Goal: Check status: Check status

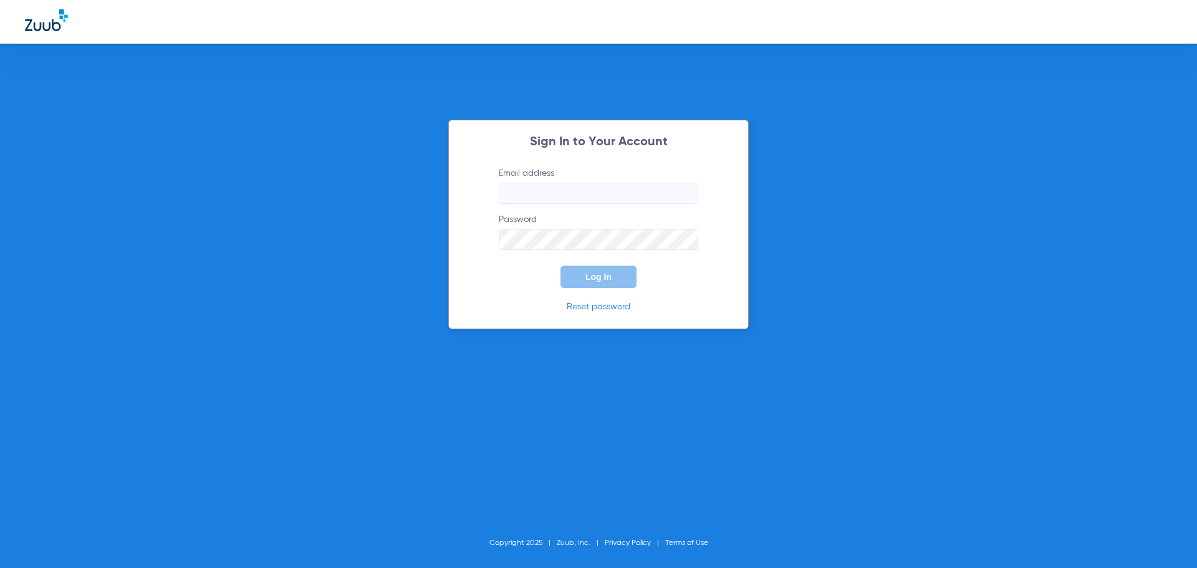
click at [587, 187] on input "Email address" at bounding box center [599, 193] width 200 height 21
click at [592, 185] on input "Email address" at bounding box center [599, 193] width 200 height 21
type input "[EMAIL_ADDRESS][DOMAIN_NAME]"
click at [561, 266] on button "Log In" at bounding box center [599, 277] width 76 height 22
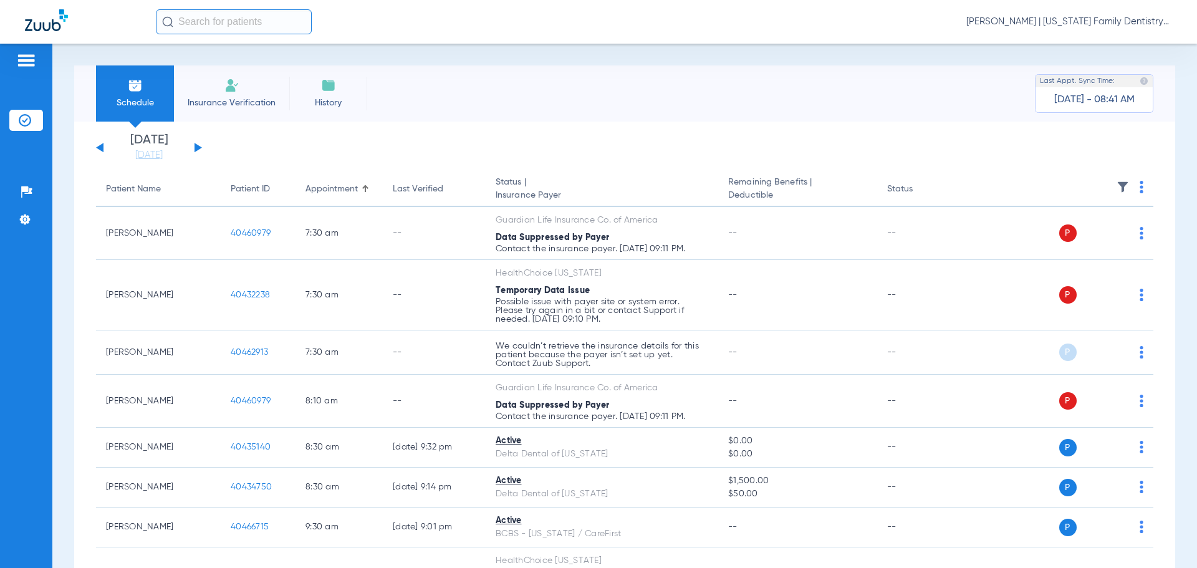
click at [195, 148] on button at bounding box center [198, 147] width 7 height 9
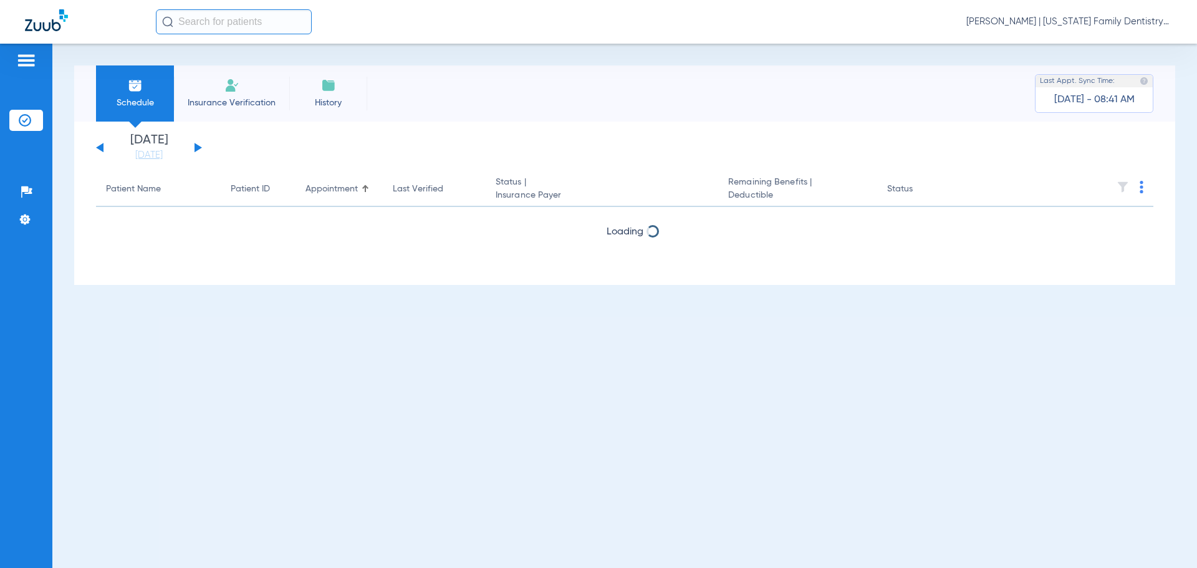
click at [196, 148] on button at bounding box center [198, 147] width 7 height 9
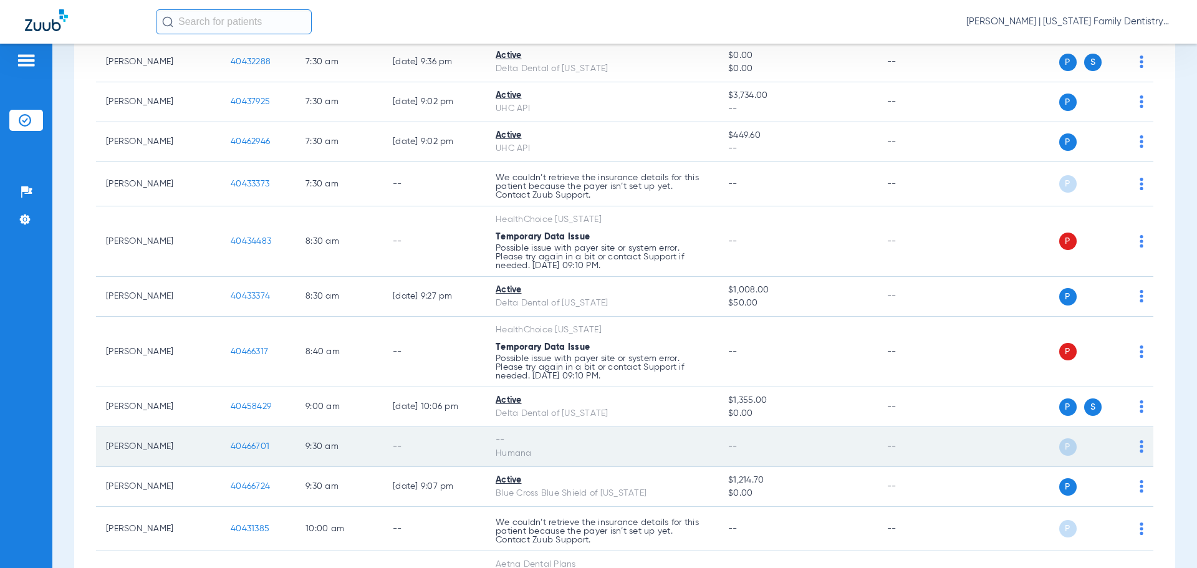
scroll to position [187, 0]
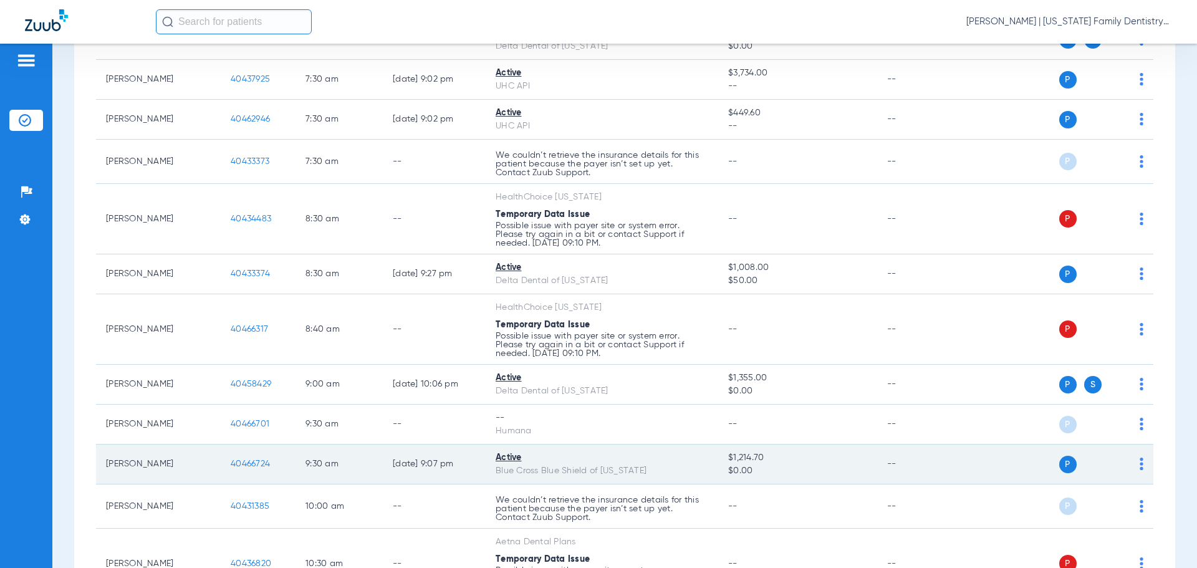
click at [253, 463] on span "40466724" at bounding box center [250, 464] width 39 height 9
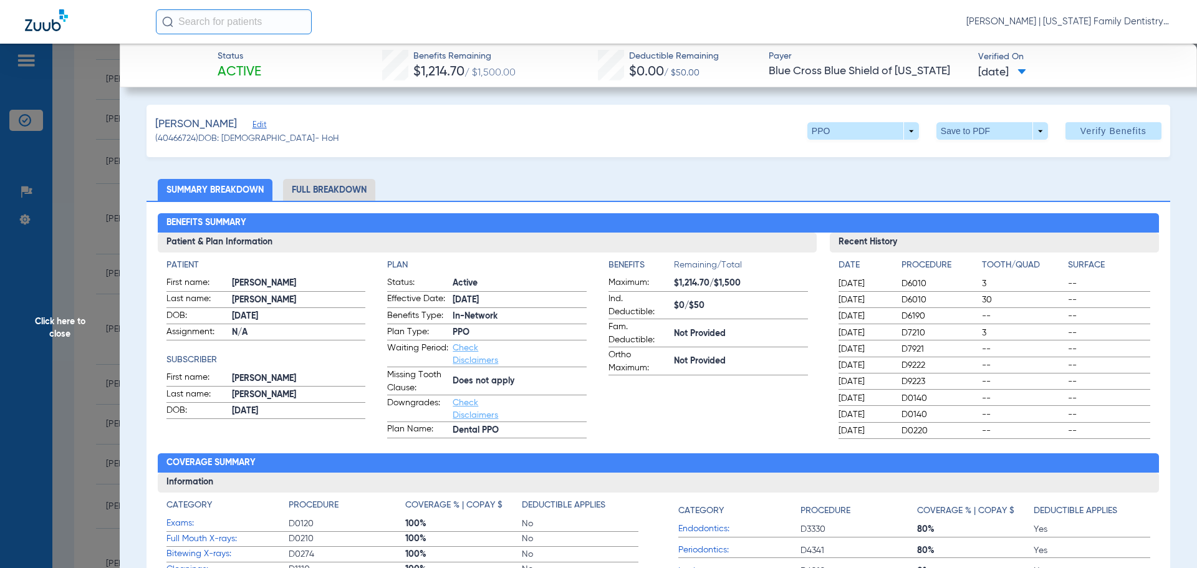
click at [320, 191] on li "Full Breakdown" at bounding box center [329, 190] width 92 height 22
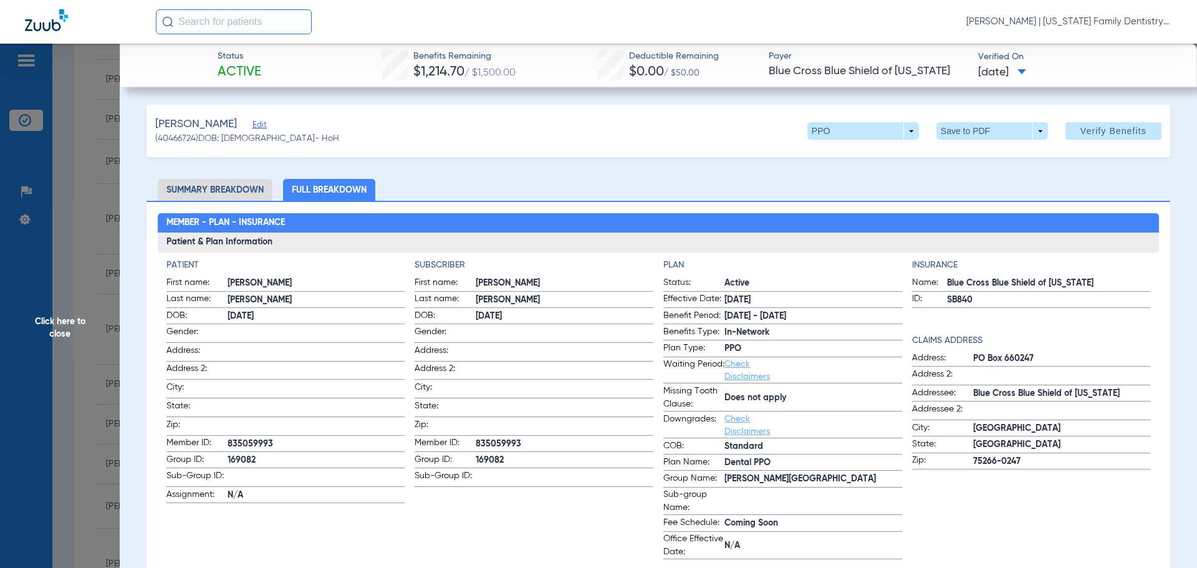
click at [226, 185] on li "Summary Breakdown" at bounding box center [215, 190] width 115 height 22
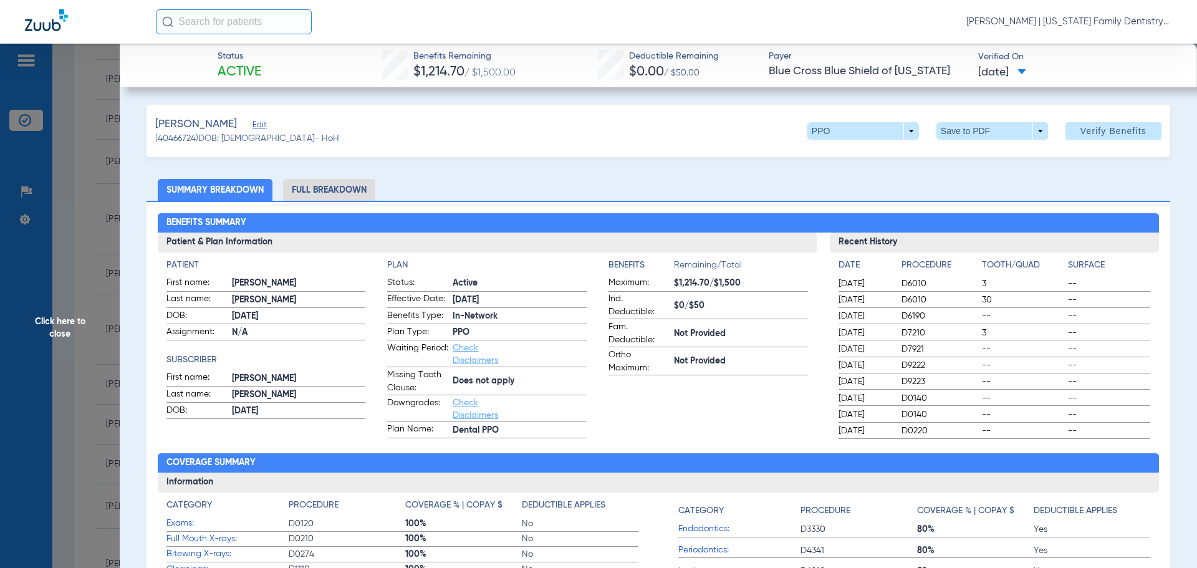
click at [105, 175] on span "Click here to close" at bounding box center [60, 328] width 120 height 568
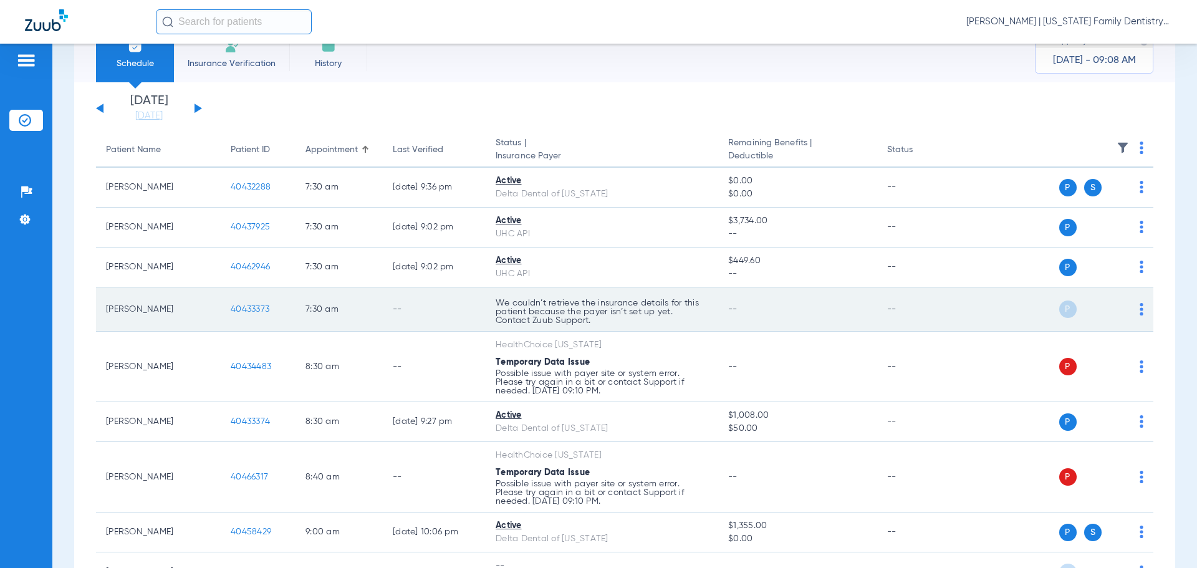
scroll to position [0, 0]
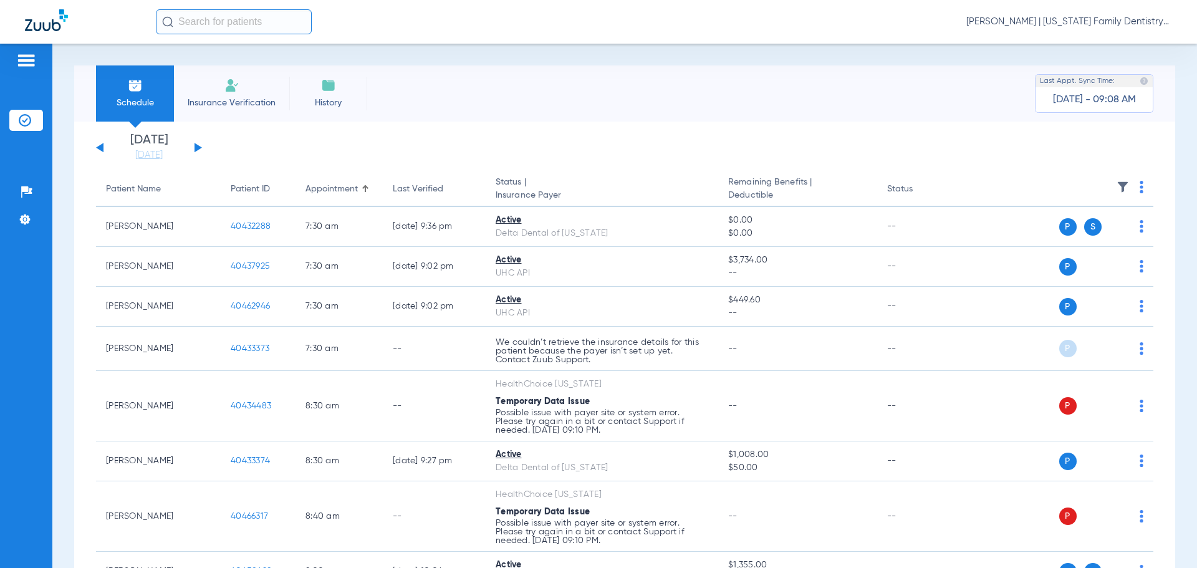
click at [196, 147] on button at bounding box center [198, 147] width 7 height 9
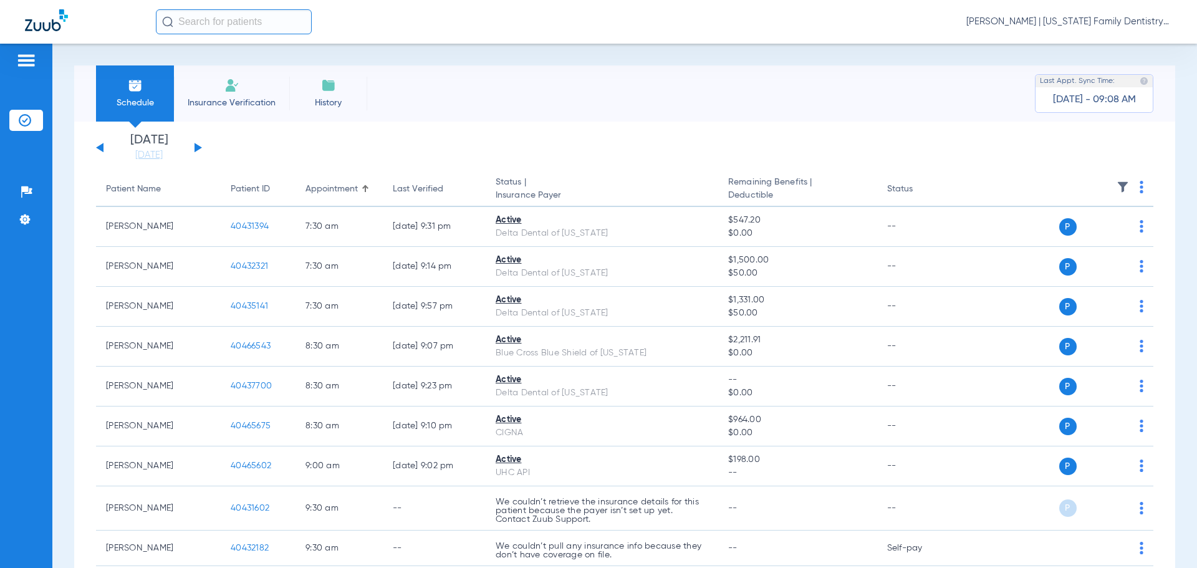
click at [96, 145] on div "[DATE] [DATE] [DATE] [DATE] [DATE] [DATE] [DATE] [DATE] [DATE] [DATE] [DATE] [D…" at bounding box center [149, 147] width 106 height 27
click at [104, 148] on div "[DATE] [DATE] [DATE] [DATE] [DATE] [DATE] [DATE] [DATE] [DATE] [DATE] [DATE] [D…" at bounding box center [149, 147] width 106 height 27
click at [98, 147] on button at bounding box center [99, 147] width 7 height 9
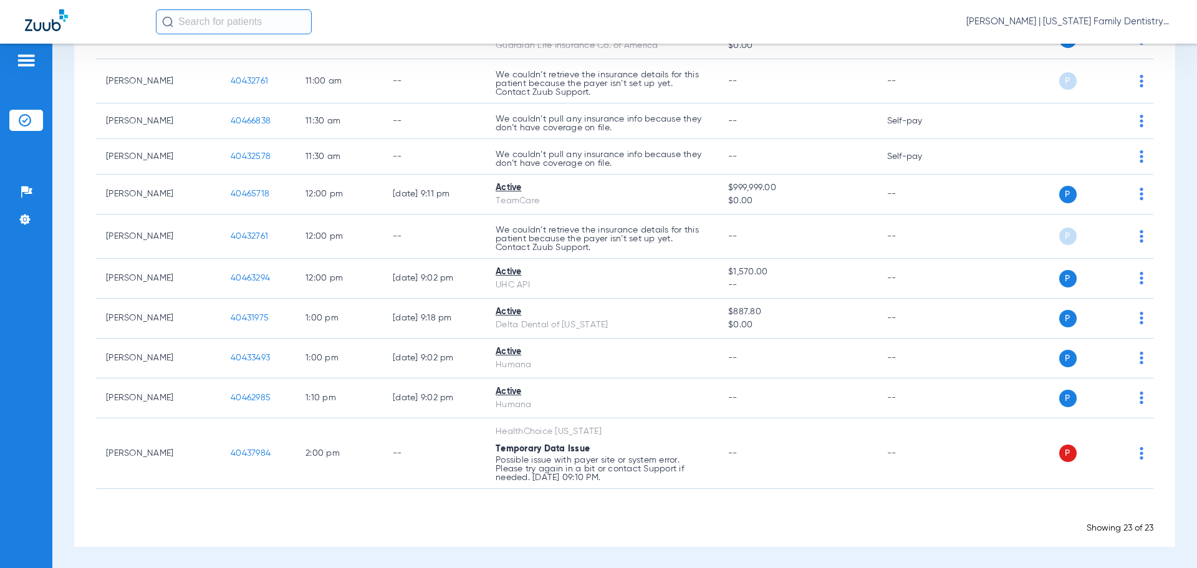
scroll to position [768, 0]
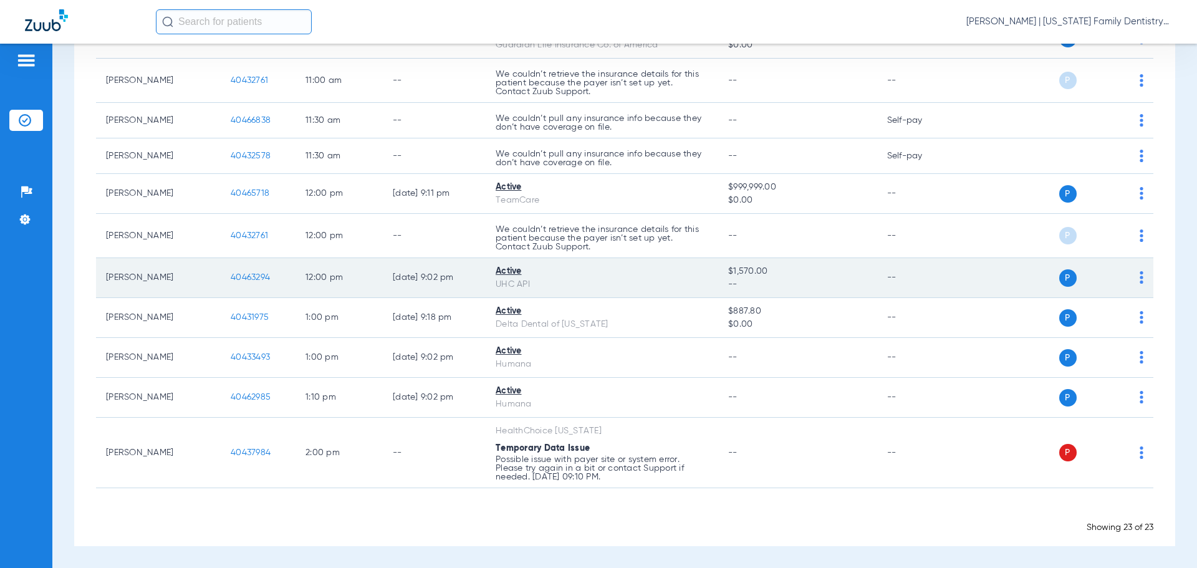
click at [247, 278] on span "40463294" at bounding box center [250, 277] width 39 height 9
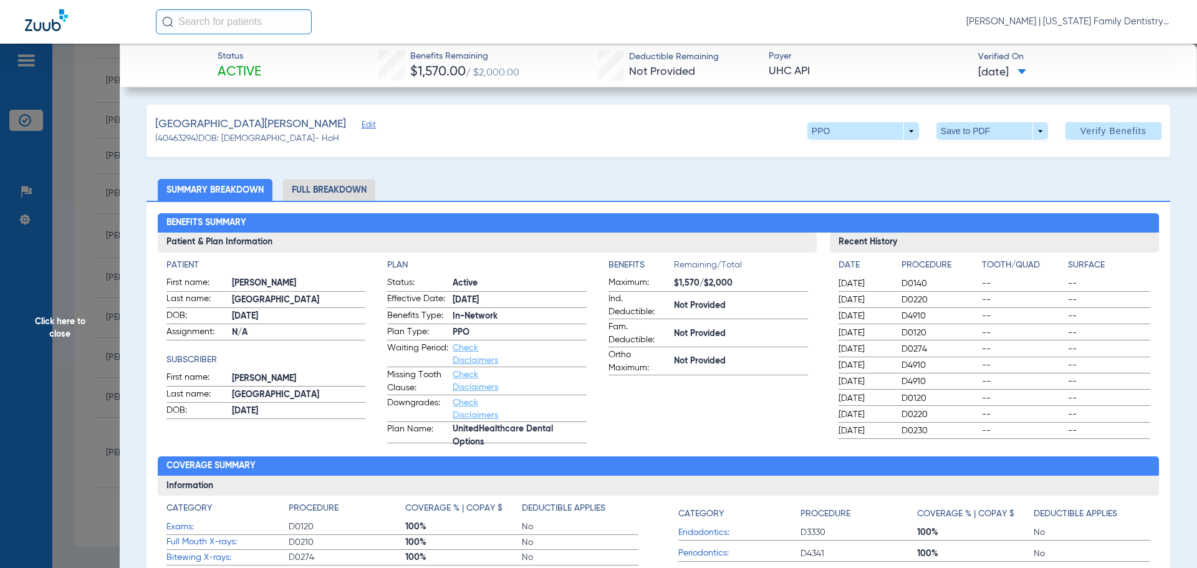
click at [357, 187] on li "Full Breakdown" at bounding box center [329, 190] width 92 height 22
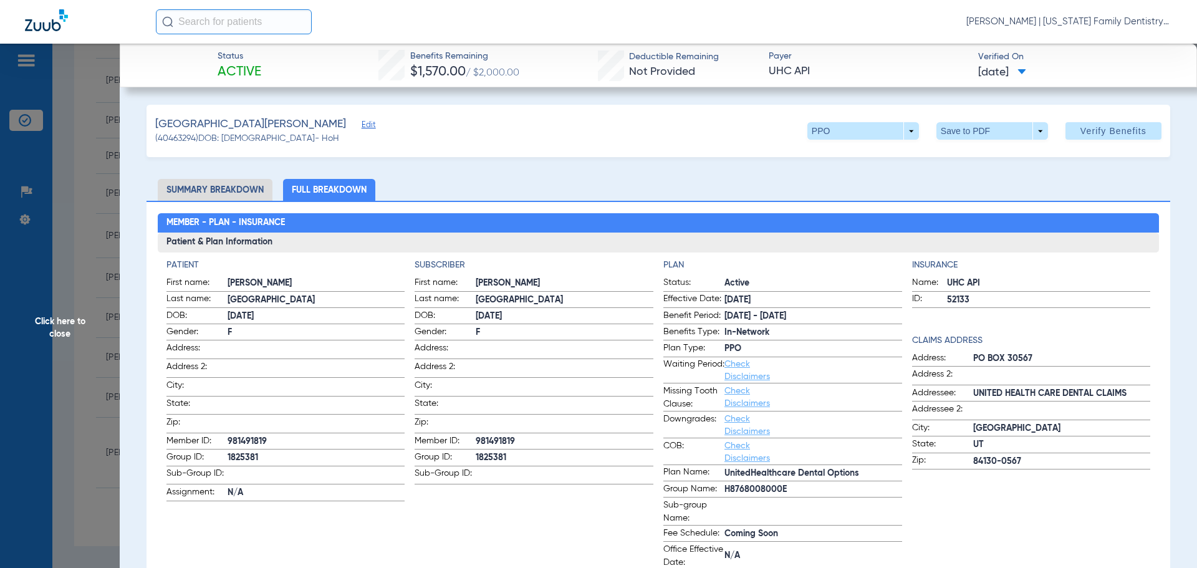
click at [237, 193] on li "Summary Breakdown" at bounding box center [215, 190] width 115 height 22
